Goal: Find specific page/section: Find specific page/section

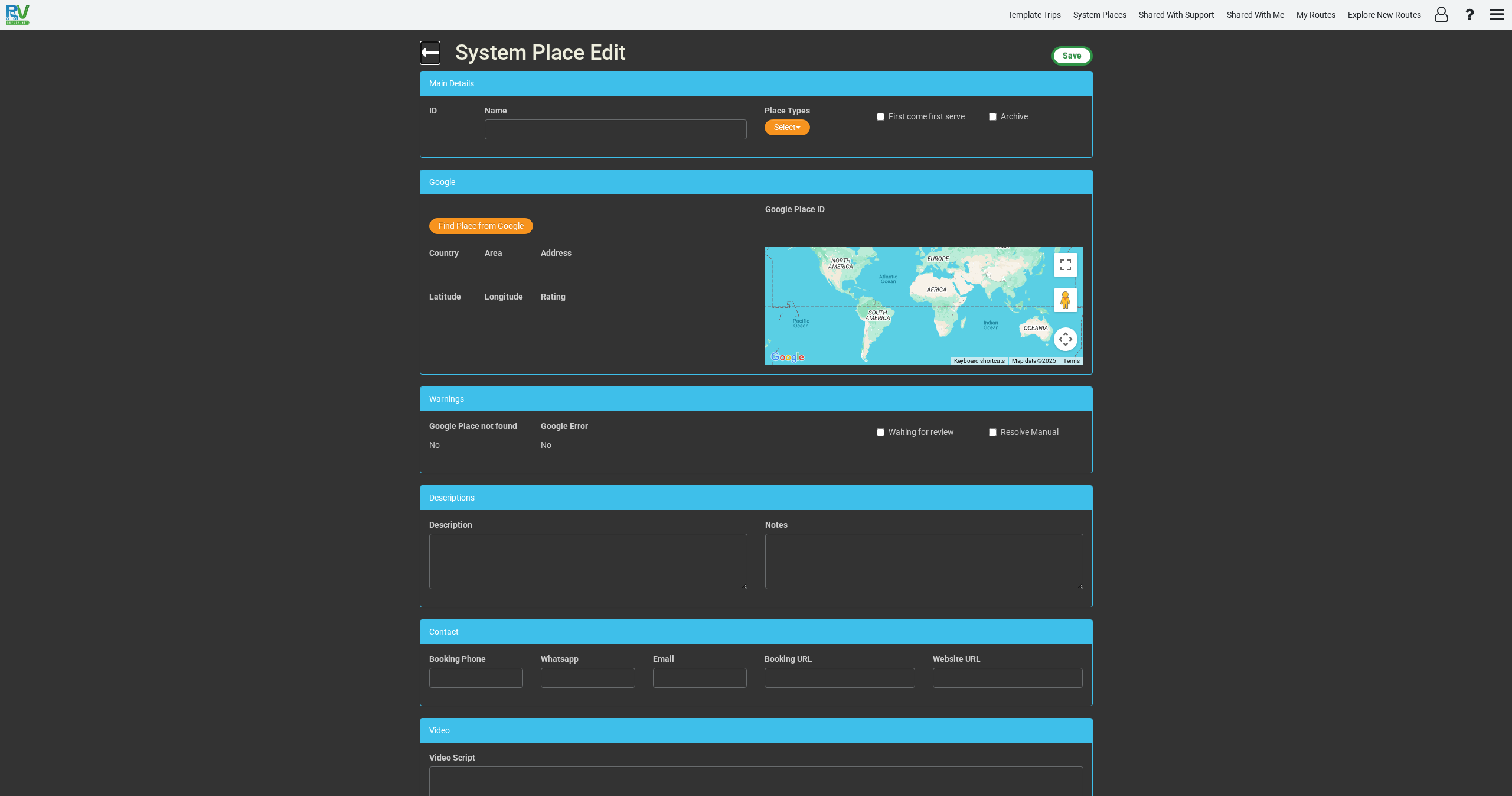
click at [429, 50] on icon at bounding box center [430, 52] width 21 height 21
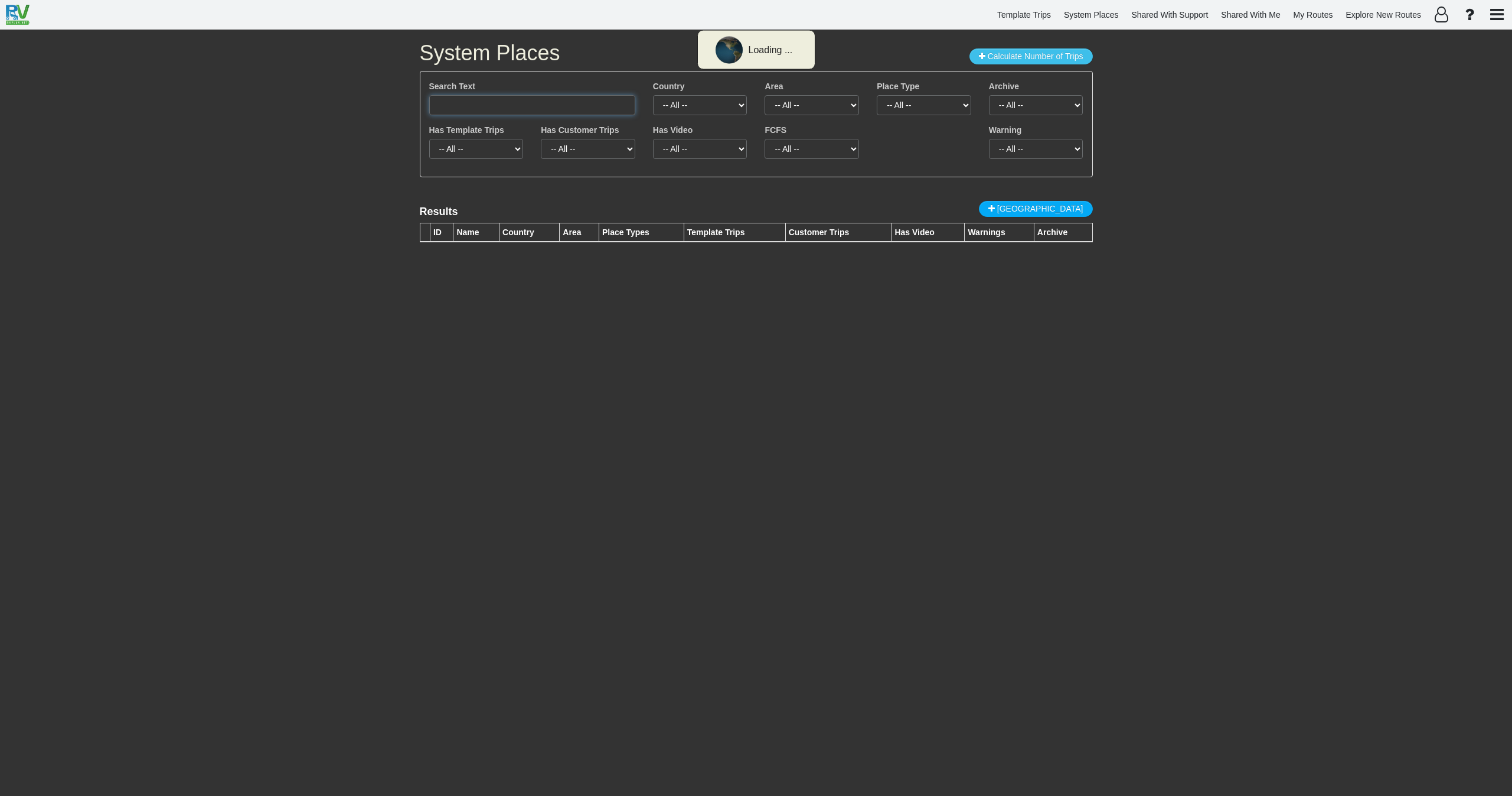
click at [490, 107] on input "text" at bounding box center [533, 106] width 206 height 20
paste input "Hopewell Rocks"
drag, startPoint x: 592, startPoint y: 101, endPoint x: 381, endPoint y: 95, distance: 211.1
click at [383, 95] on div "System Places Calculate Number of Trips Search Text Route 66 Brick RoadHopewell…" at bounding box center [756, 413] width 1512 height 767
paste input "text"
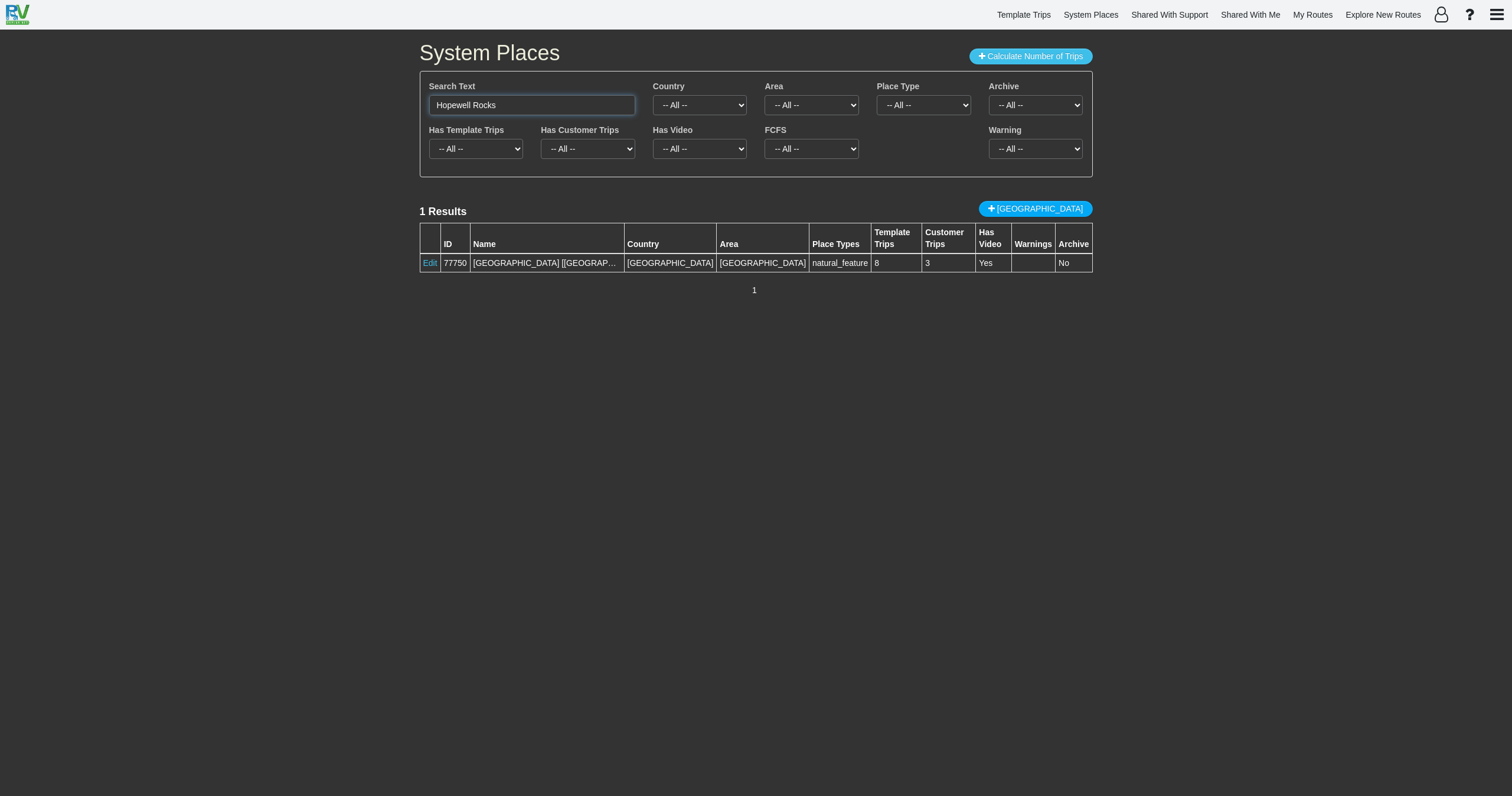
type input "Hopewell Rocks"
